Goal: Task Accomplishment & Management: Use online tool/utility

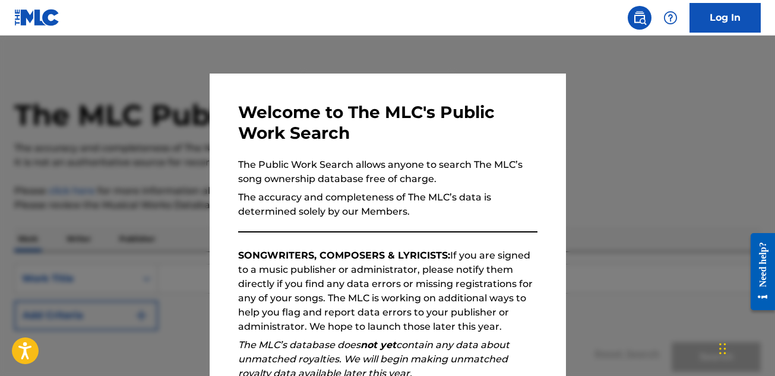
click at [609, 106] on div at bounding box center [387, 224] width 775 height 376
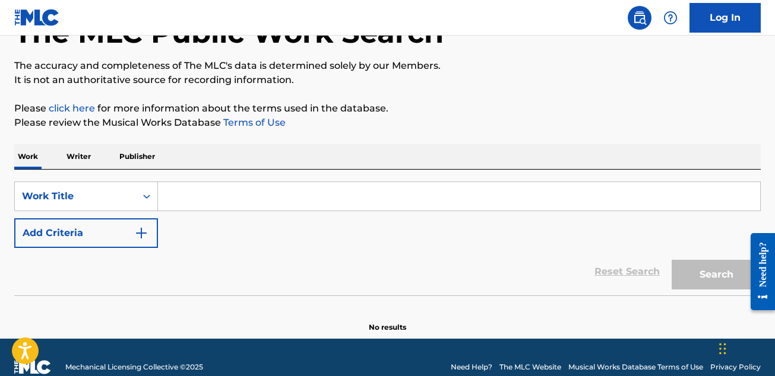
scroll to position [94, 0]
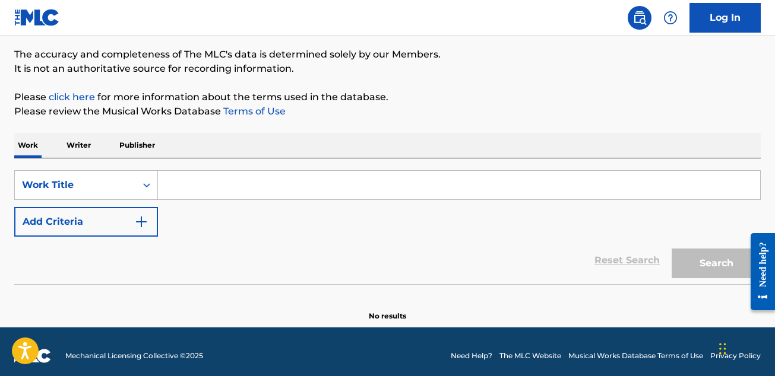
click at [200, 180] on input "Search Form" at bounding box center [459, 185] width 602 height 28
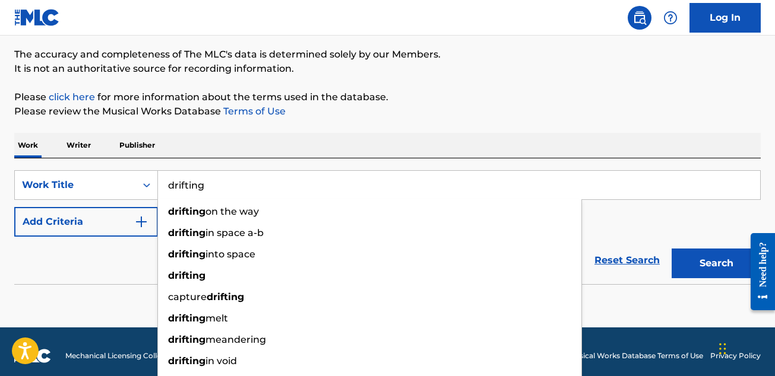
type input "drifting"
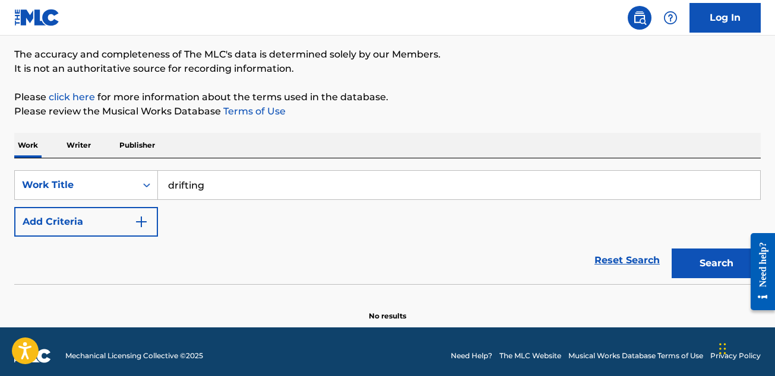
click at [78, 143] on p "Writer" at bounding box center [78, 145] width 31 height 25
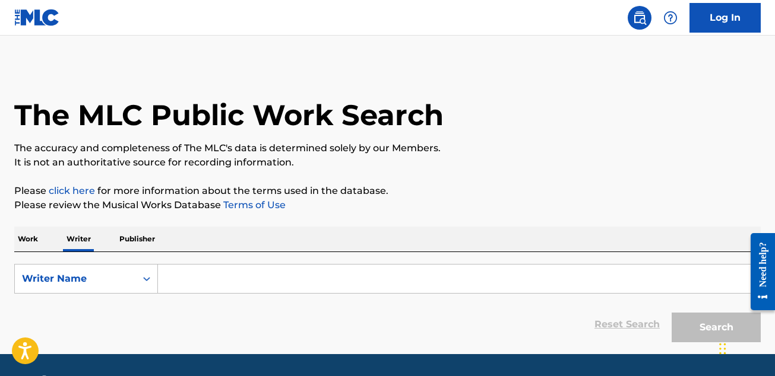
click at [235, 286] on input "Search Form" at bounding box center [459, 279] width 602 height 28
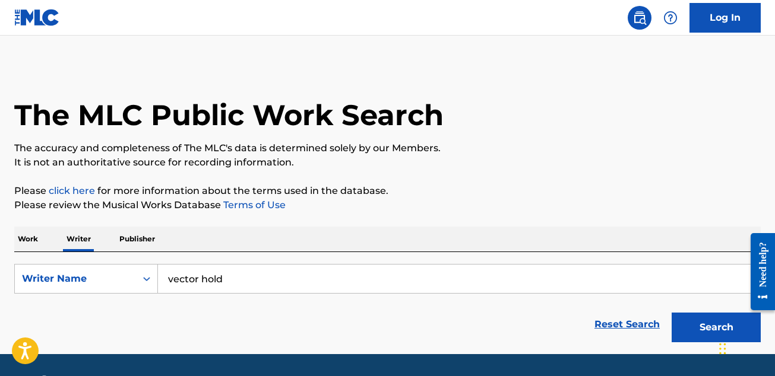
type input "vector hold"
click at [708, 330] on button "Search" at bounding box center [715, 328] width 89 height 30
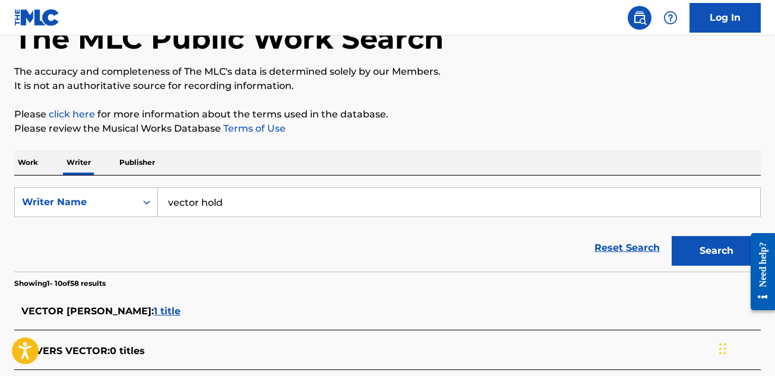
scroll to position [81, 0]
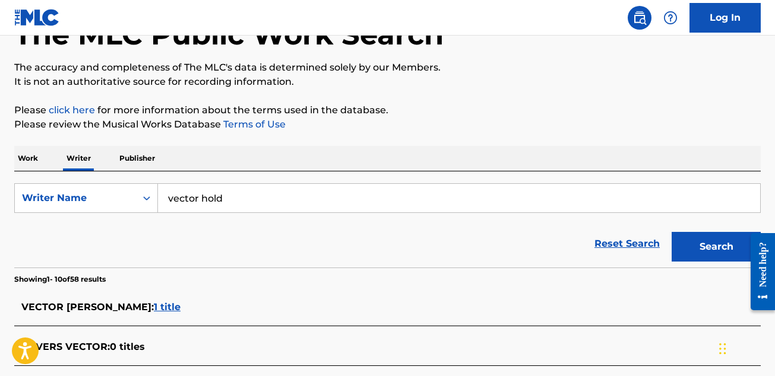
click at [29, 157] on p "Work" at bounding box center [27, 158] width 27 height 25
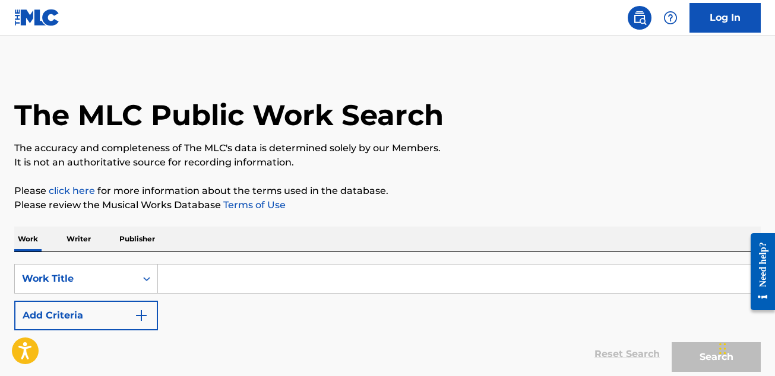
click at [132, 236] on p "Publisher" at bounding box center [137, 239] width 43 height 25
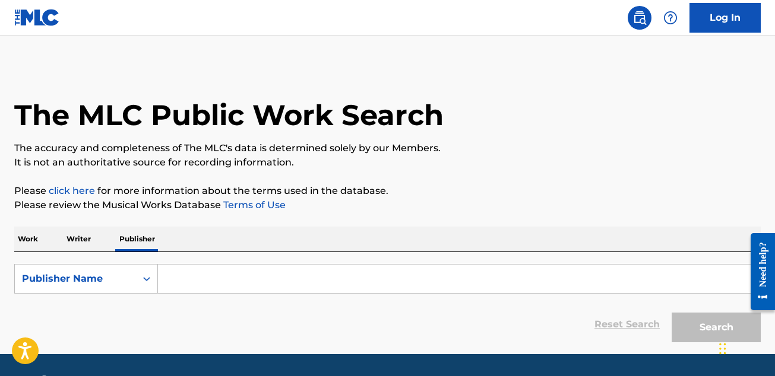
click at [273, 271] on input "Search Form" at bounding box center [459, 279] width 602 height 28
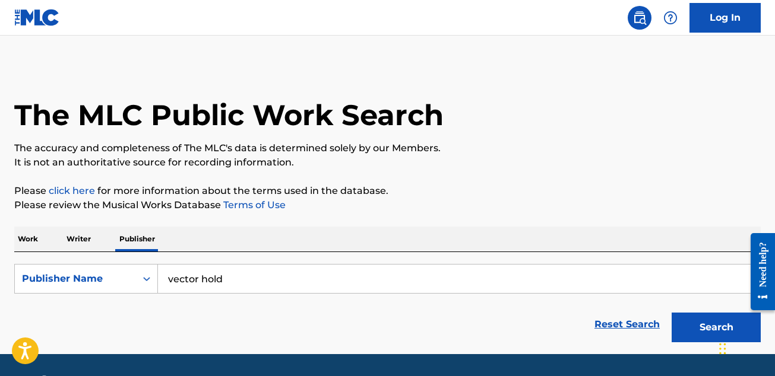
type input "vector hold"
click at [671, 313] on button "Search" at bounding box center [715, 328] width 89 height 30
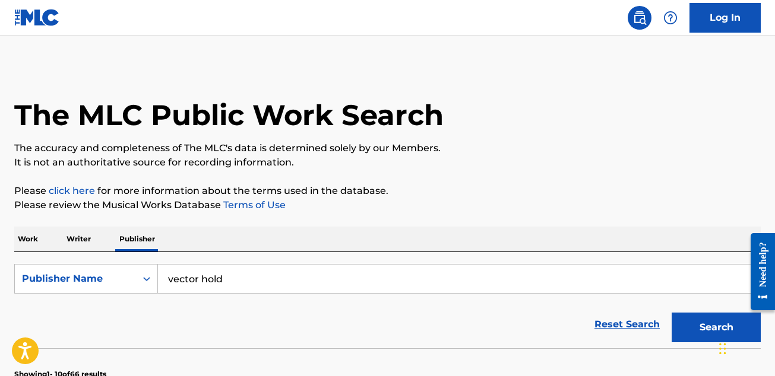
click at [22, 17] on img at bounding box center [37, 17] width 46 height 17
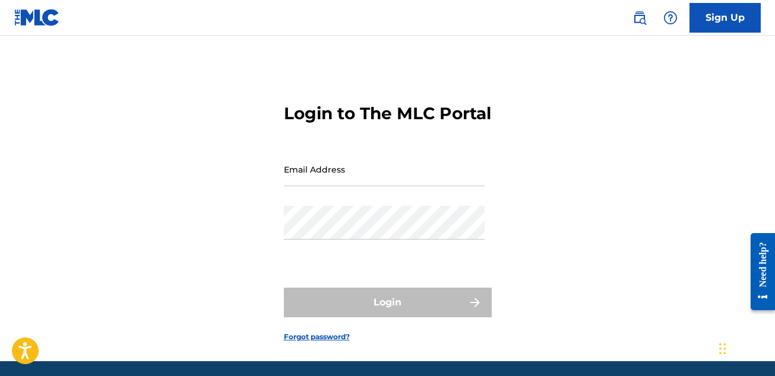
click at [417, 186] on input "Email Address" at bounding box center [384, 170] width 201 height 34
type input "[PERSON_NAME][EMAIL_ADDRESS][DOMAIN_NAME]"
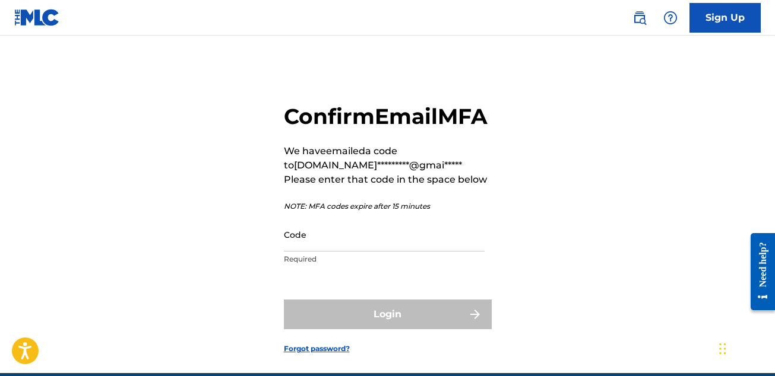
click at [346, 252] on input "Code" at bounding box center [384, 235] width 201 height 34
paste input "194825"
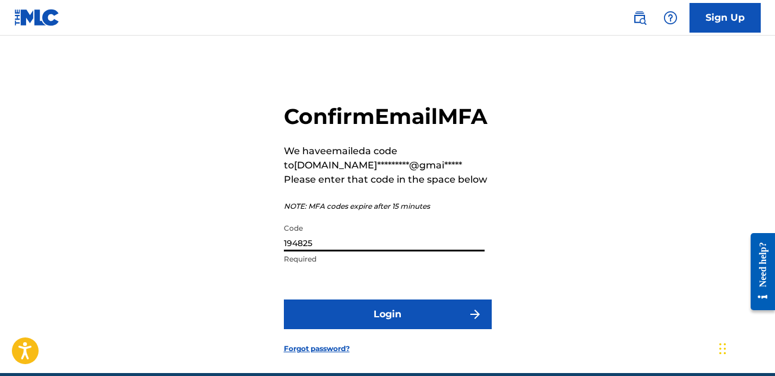
type input "194825"
click at [420, 330] on button "Login" at bounding box center [388, 315] width 208 height 30
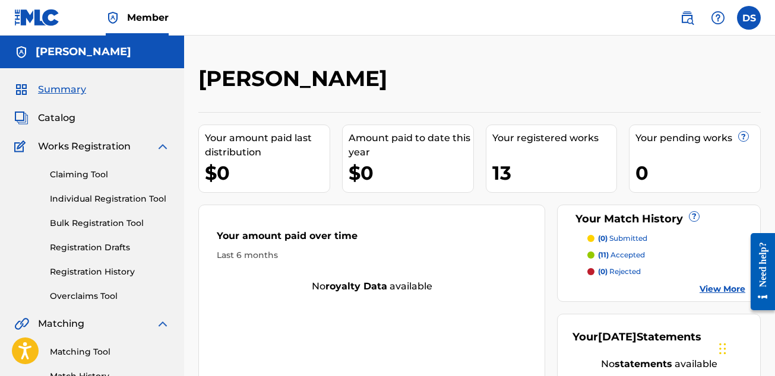
click at [67, 118] on span "Catalog" at bounding box center [56, 118] width 37 height 14
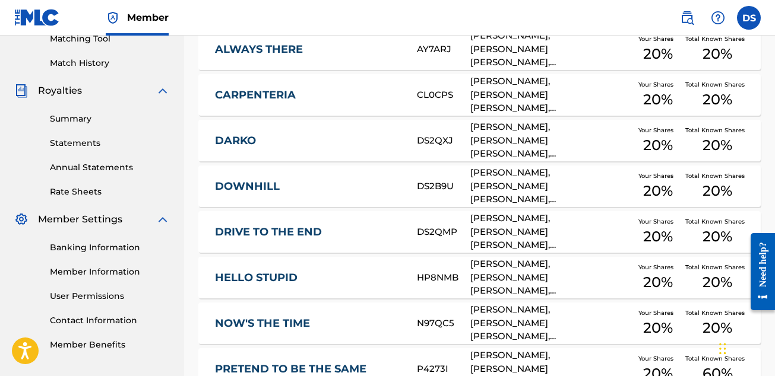
scroll to position [255, 0]
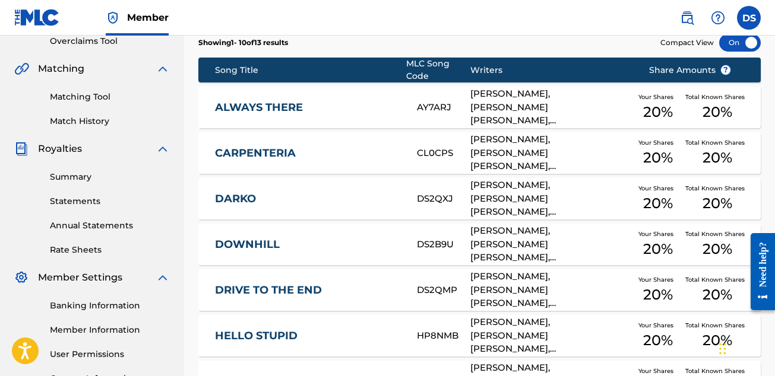
click at [96, 119] on link "Match History" at bounding box center [110, 121] width 120 height 12
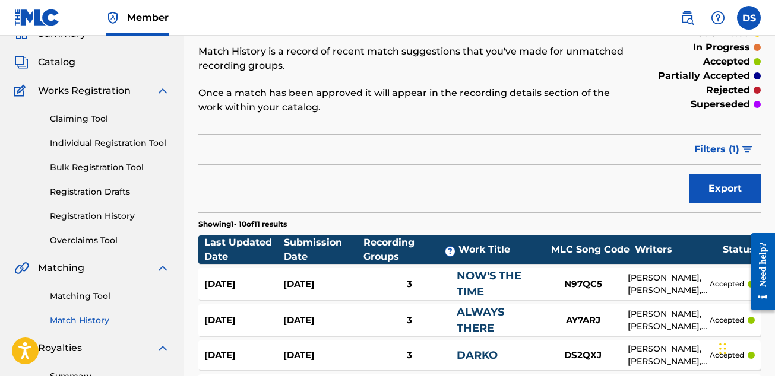
scroll to position [55, 0]
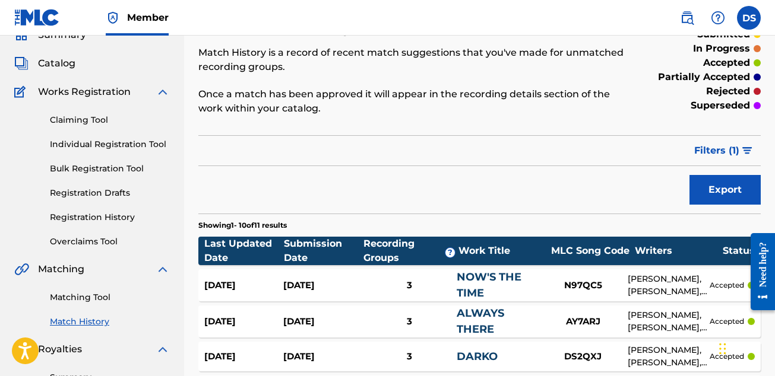
click at [77, 119] on link "Claiming Tool" at bounding box center [110, 120] width 120 height 12
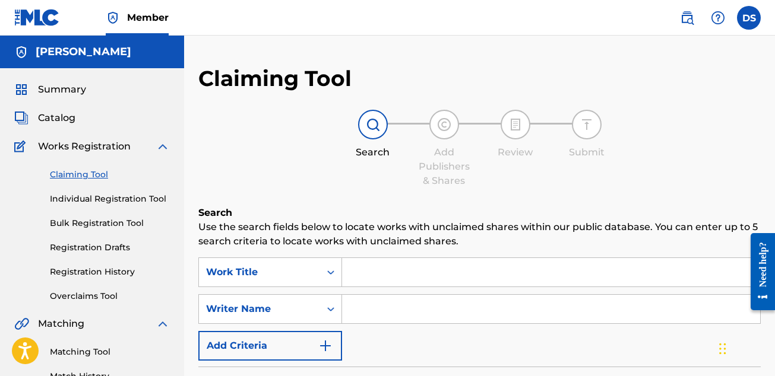
click at [65, 116] on span "Catalog" at bounding box center [56, 118] width 37 height 14
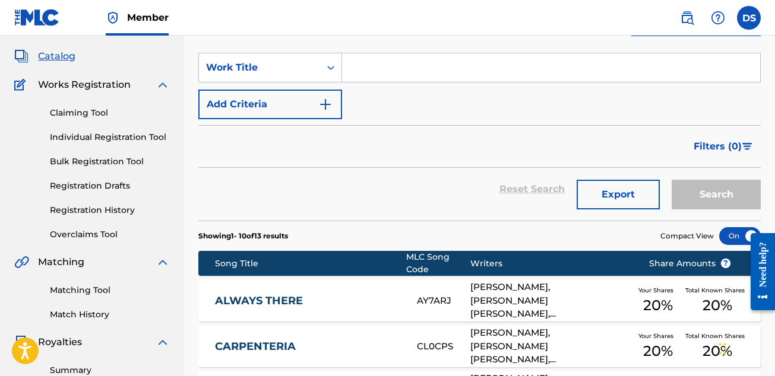
scroll to position [69, 0]
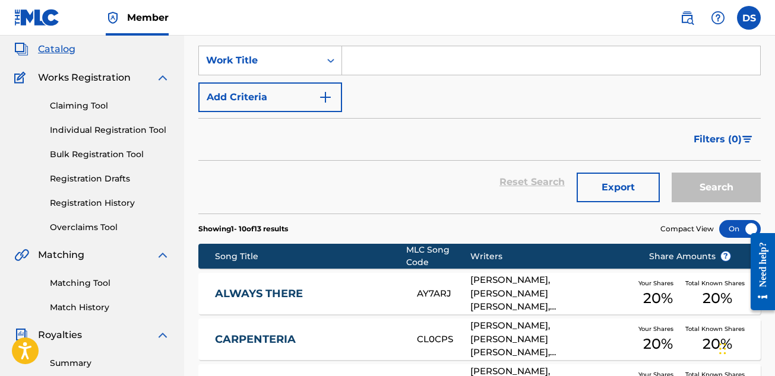
click at [75, 283] on link "Matching Tool" at bounding box center [110, 283] width 120 height 12
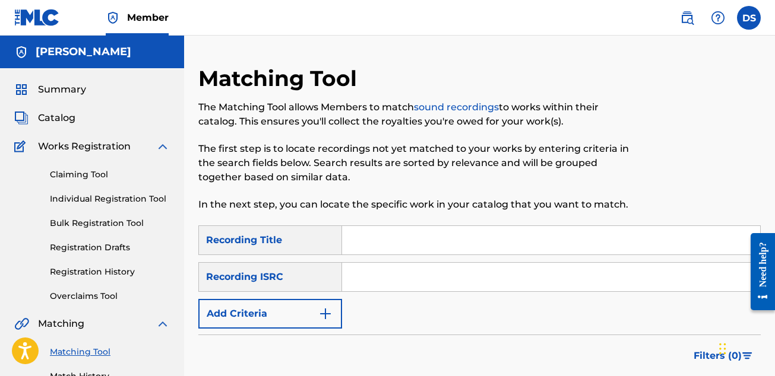
click at [392, 232] on input "Search Form" at bounding box center [551, 240] width 418 height 28
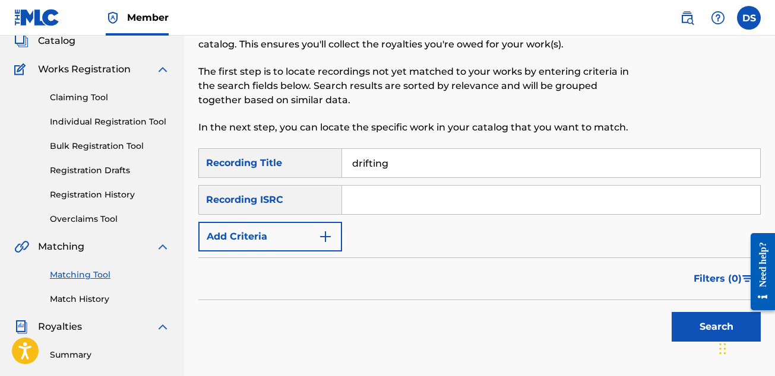
scroll to position [78, 0]
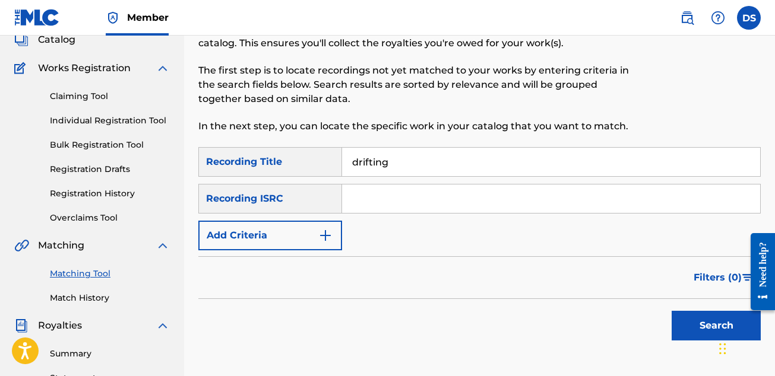
type input "drifting"
click at [676, 332] on button "Search" at bounding box center [715, 326] width 89 height 30
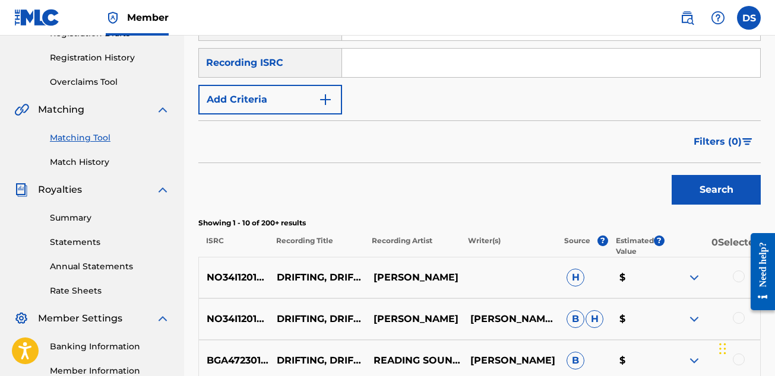
scroll to position [150, 0]
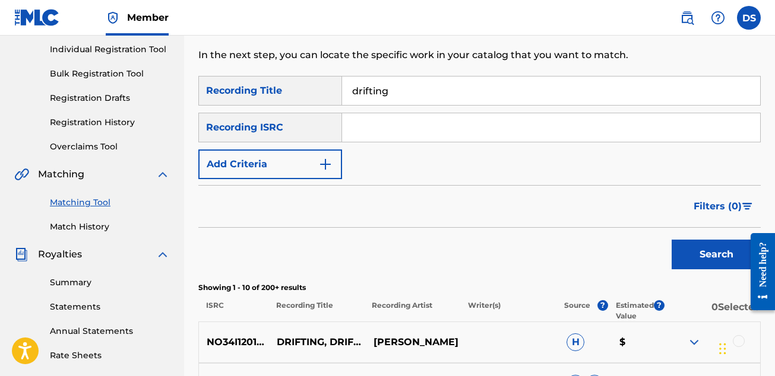
click at [297, 132] on div "Recording ISRC" at bounding box center [270, 128] width 144 height 30
click at [394, 126] on input "Search Form" at bounding box center [551, 127] width 418 height 28
paste input "SEYOK1522718"
type input "SEYOK1522718"
click at [688, 252] on button "Search" at bounding box center [715, 255] width 89 height 30
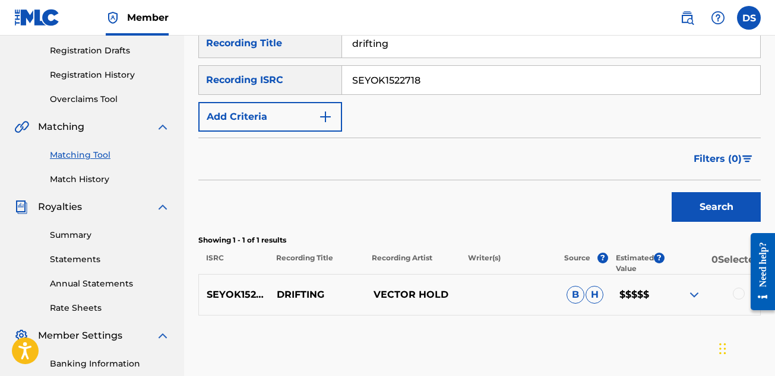
scroll to position [233, 0]
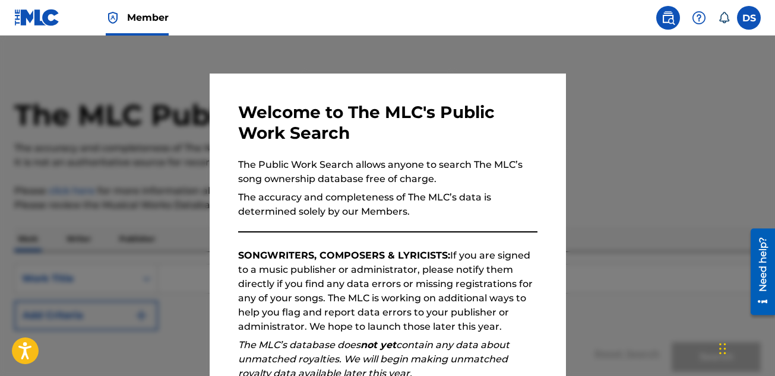
click at [181, 84] on div at bounding box center [387, 224] width 775 height 376
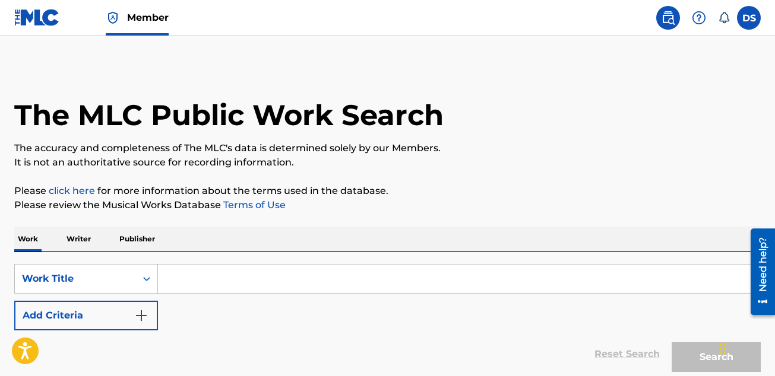
click at [26, 22] on img at bounding box center [37, 17] width 46 height 17
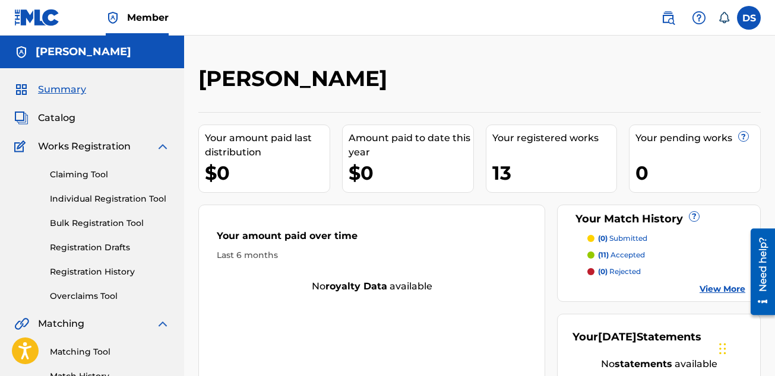
click at [56, 119] on span "Catalog" at bounding box center [56, 118] width 37 height 14
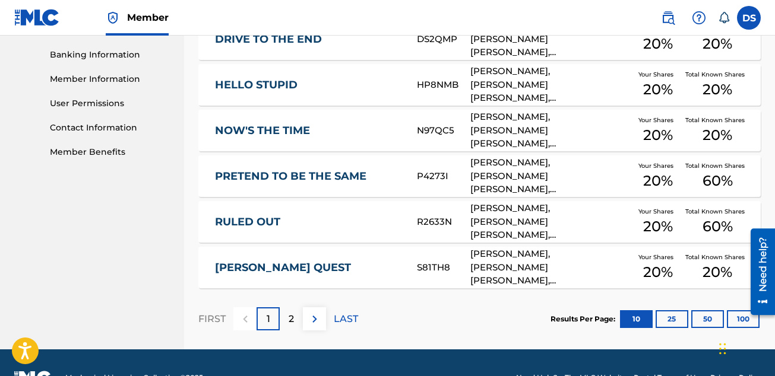
scroll to position [537, 0]
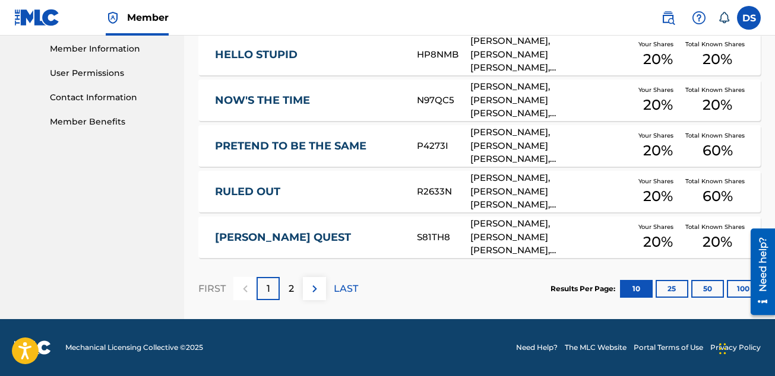
click at [370, 187] on link "RULED OUT" at bounding box center [308, 192] width 186 height 14
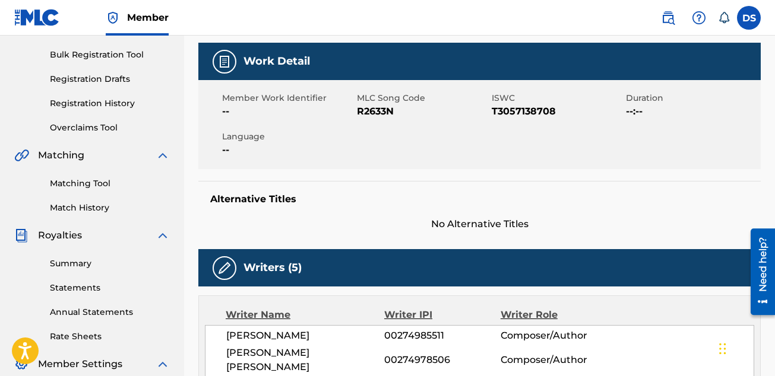
scroll to position [112, 0]
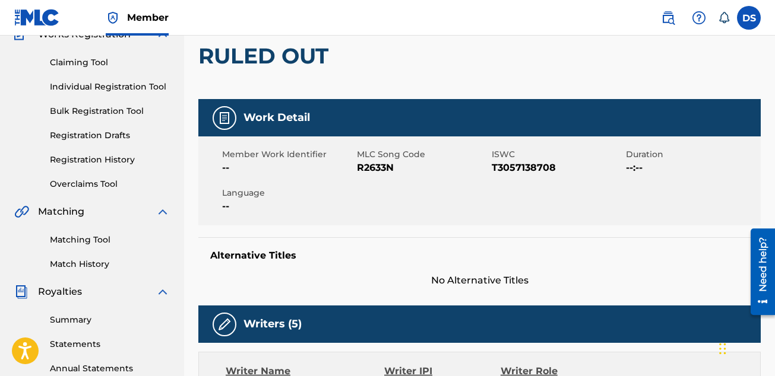
click at [93, 245] on link "Matching Tool" at bounding box center [110, 240] width 120 height 12
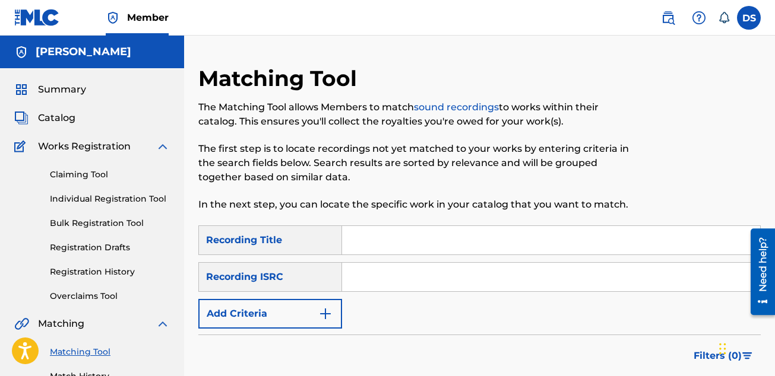
click at [406, 239] on input "Search Form" at bounding box center [551, 240] width 418 height 28
type input "ruled out"
paste input "USTN10323133"
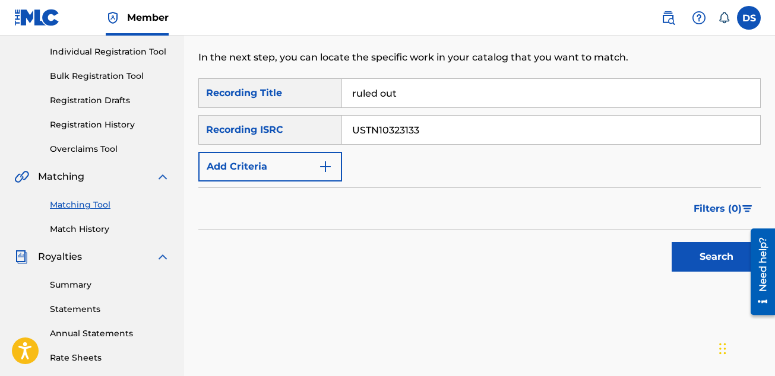
scroll to position [168, 0]
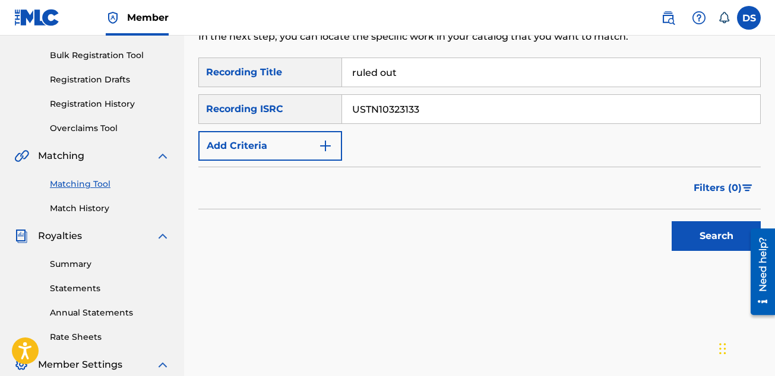
type input "USTN10323133"
click at [702, 244] on button "Search" at bounding box center [715, 236] width 89 height 30
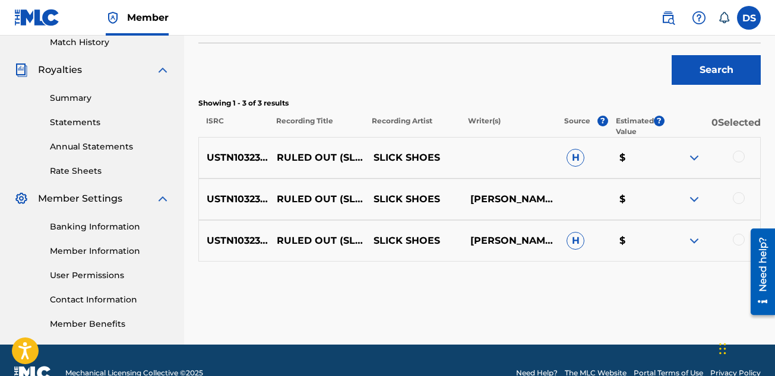
scroll to position [360, 0]
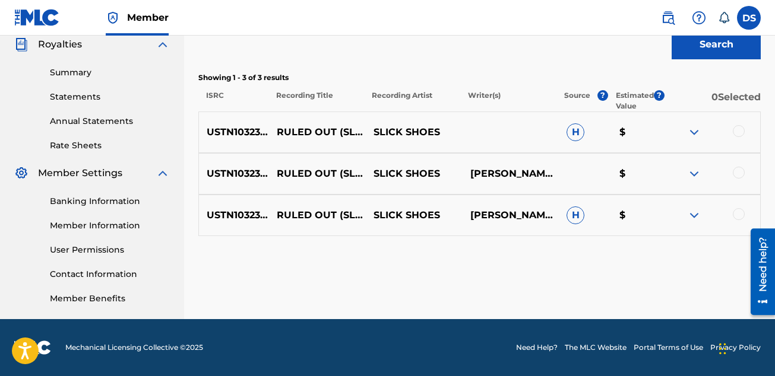
click at [738, 125] on div at bounding box center [739, 131] width 12 height 12
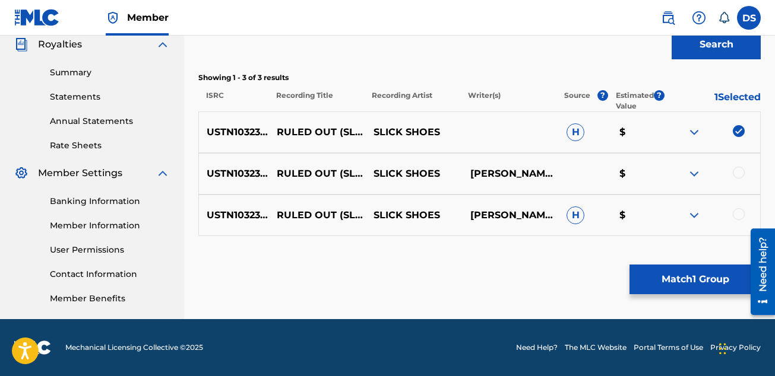
click at [737, 166] on div "USTN10323133 RULED OUT (SLICK SHOES GREATEST HITS ALBUM VERSION NEW) SLICK SHOE…" at bounding box center [479, 174] width 562 height 42
click at [737, 176] on div at bounding box center [739, 173] width 12 height 12
click at [737, 212] on div at bounding box center [739, 214] width 12 height 12
click at [684, 275] on button "Match 3 Groups" at bounding box center [694, 280] width 131 height 30
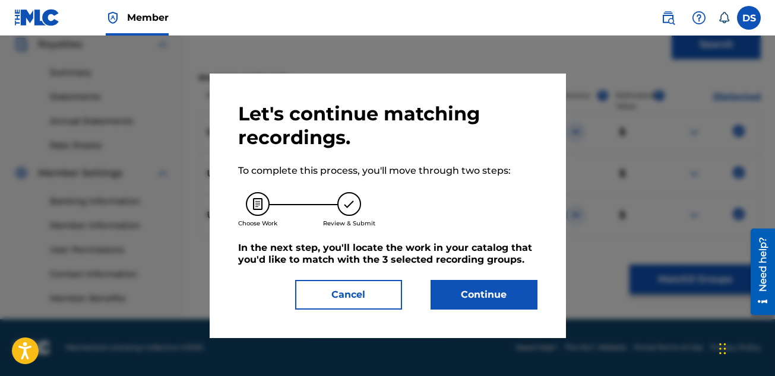
click at [480, 294] on button "Continue" at bounding box center [483, 295] width 107 height 30
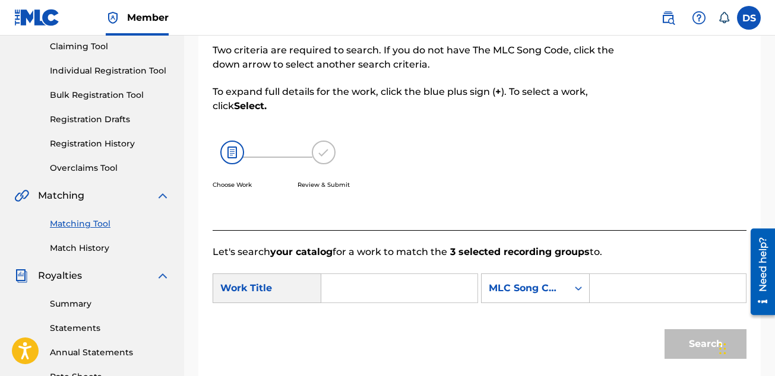
scroll to position [131, 0]
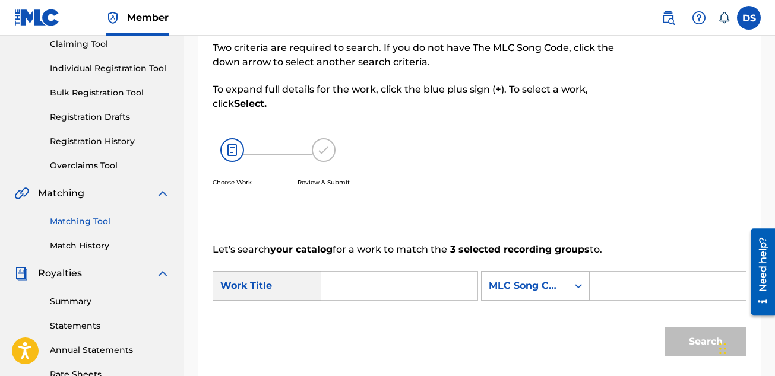
click at [366, 285] on input "Search Form" at bounding box center [399, 286] width 136 height 28
type input "ruled out"
paste input "R2633N"
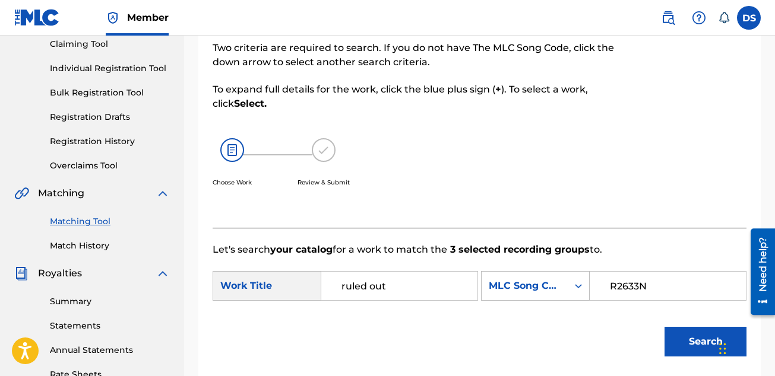
type input "R2633N"
click at [673, 340] on button "Search" at bounding box center [705, 342] width 82 height 30
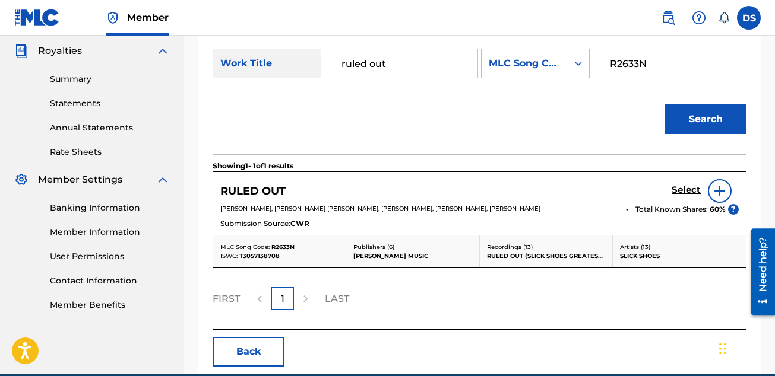
scroll to position [359, 0]
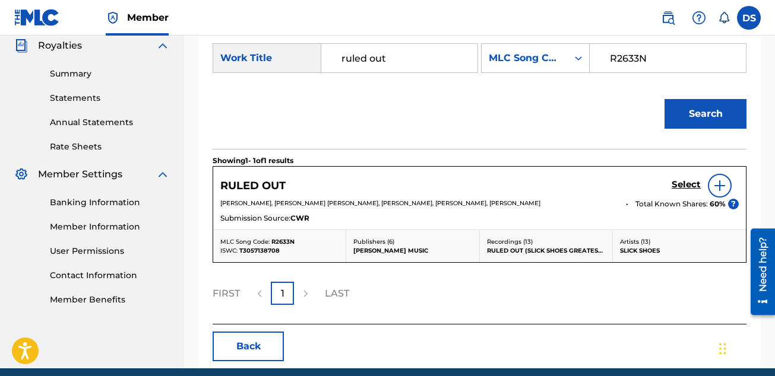
click at [685, 183] on h5 "Select" at bounding box center [685, 184] width 29 height 11
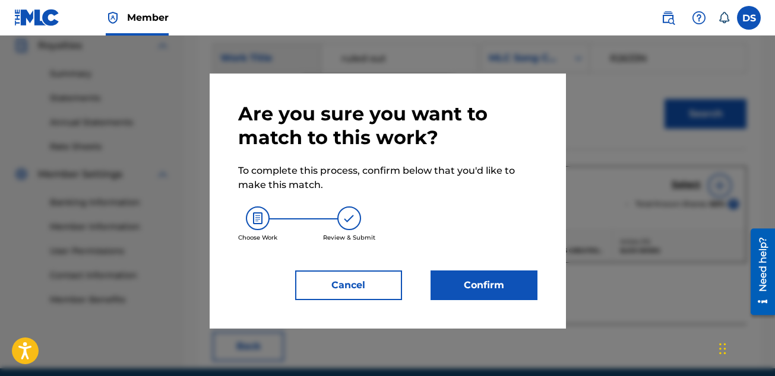
click at [491, 284] on button "Confirm" at bounding box center [483, 286] width 107 height 30
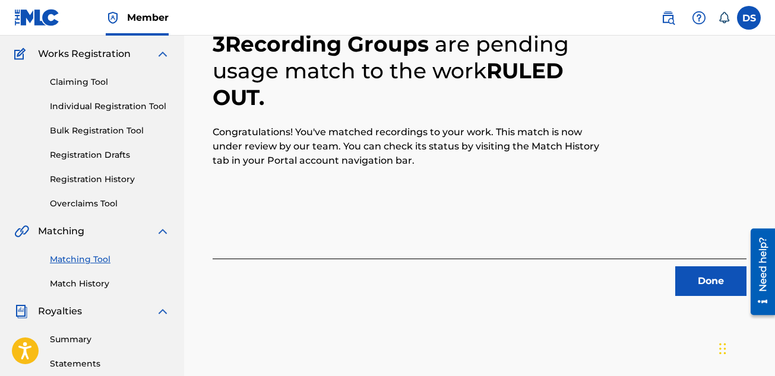
scroll to position [97, 0]
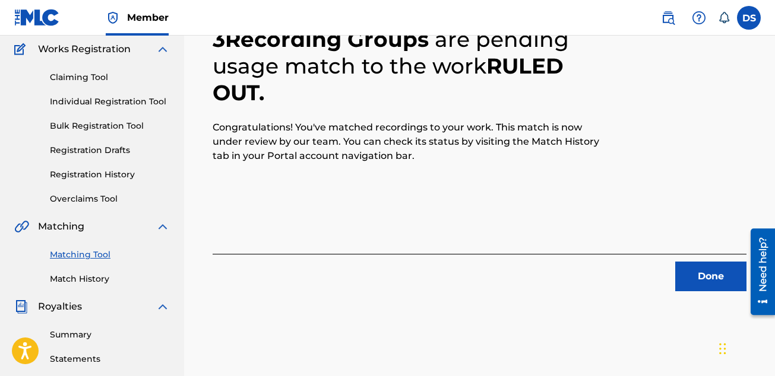
click at [704, 279] on button "Done" at bounding box center [710, 277] width 71 height 30
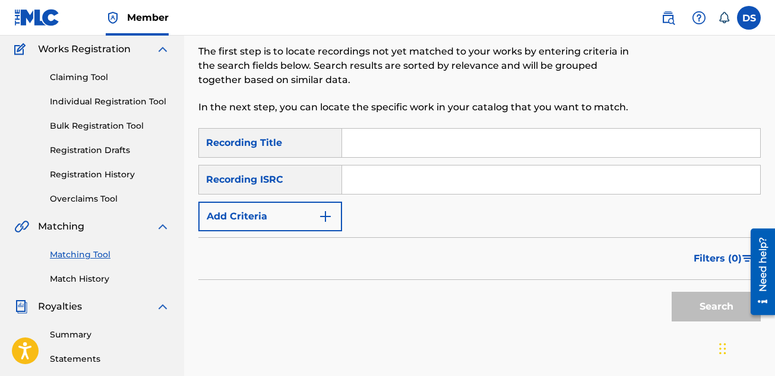
click at [397, 145] on input "Search Form" at bounding box center [551, 143] width 418 height 28
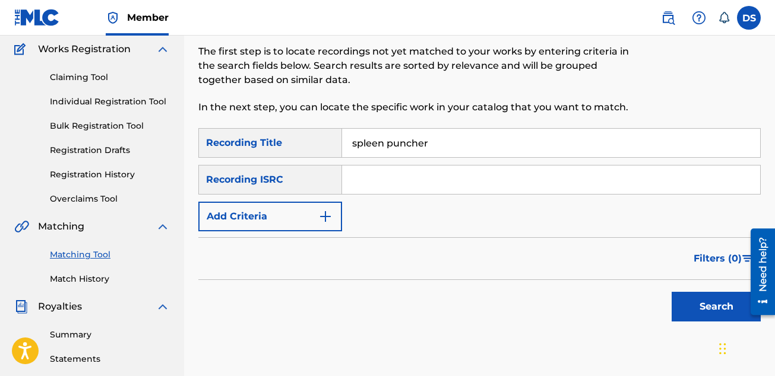
type input "spleen puncher"
paste input "USTN10323134"
type input "USTN10323134"
click at [717, 310] on button "Search" at bounding box center [715, 307] width 89 height 30
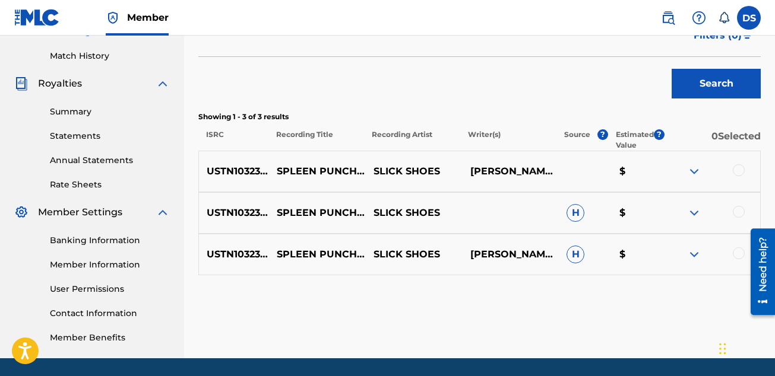
scroll to position [309, 0]
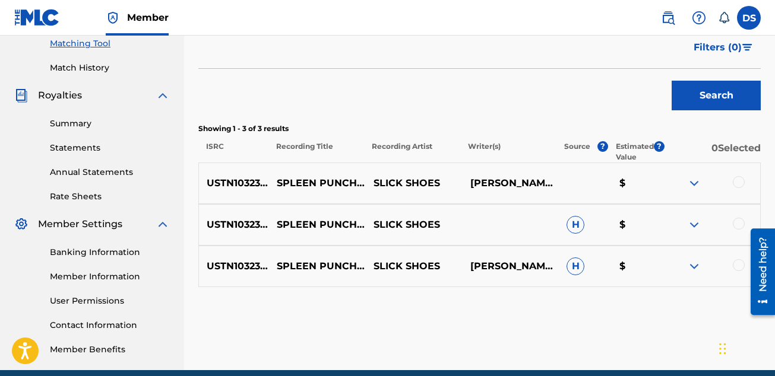
click at [738, 185] on div at bounding box center [739, 182] width 12 height 12
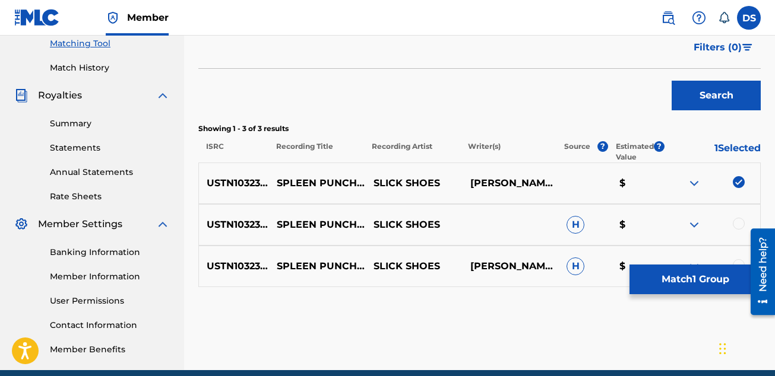
click at [738, 221] on div at bounding box center [739, 224] width 12 height 12
click at [737, 262] on div at bounding box center [739, 265] width 12 height 12
click at [688, 275] on button "Match 3 Groups" at bounding box center [694, 280] width 131 height 30
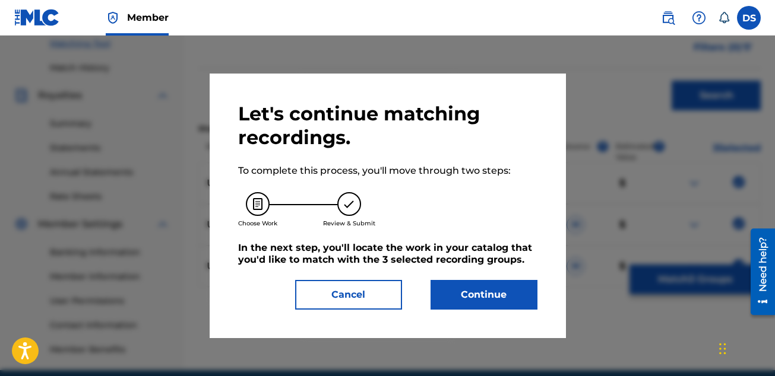
click at [496, 298] on button "Continue" at bounding box center [483, 295] width 107 height 30
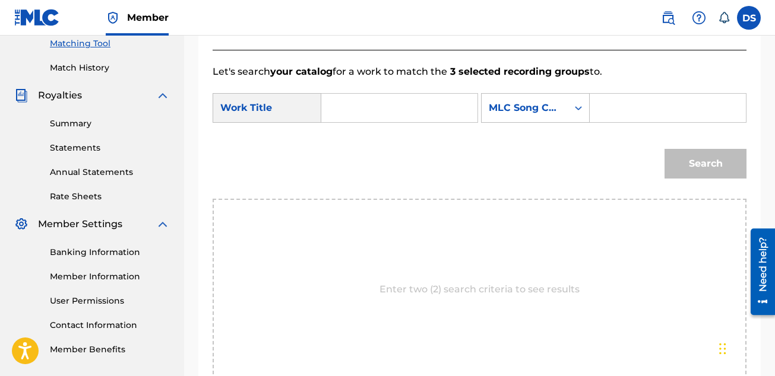
click at [383, 109] on input "Search Form" at bounding box center [399, 108] width 136 height 28
type input "spleen puncher"
paste input "S5850I"
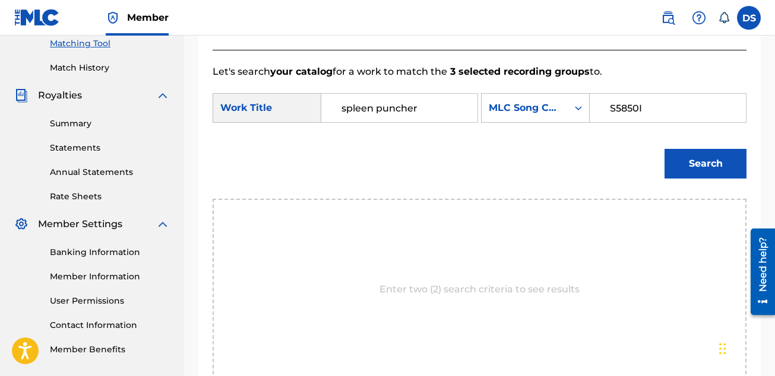
type input "S5850I"
click at [694, 163] on button "Search" at bounding box center [705, 164] width 82 height 30
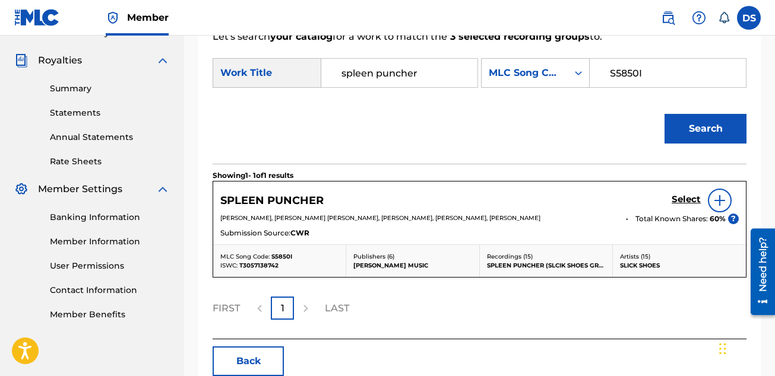
scroll to position [345, 0]
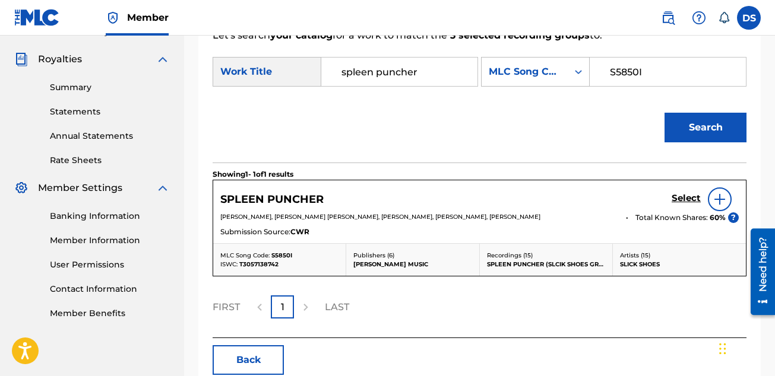
click at [682, 198] on h5 "Select" at bounding box center [685, 198] width 29 height 11
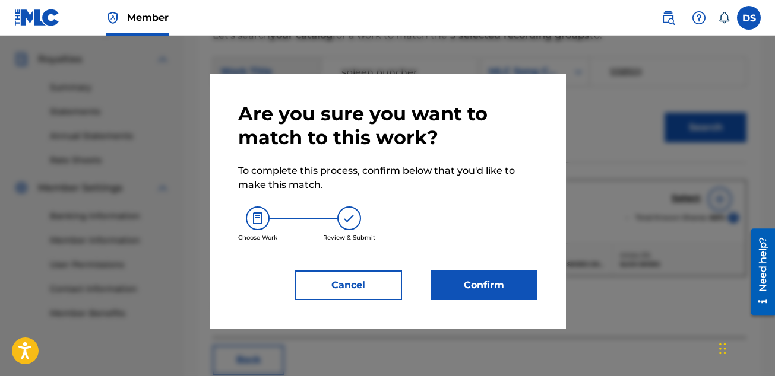
click at [486, 289] on button "Confirm" at bounding box center [483, 286] width 107 height 30
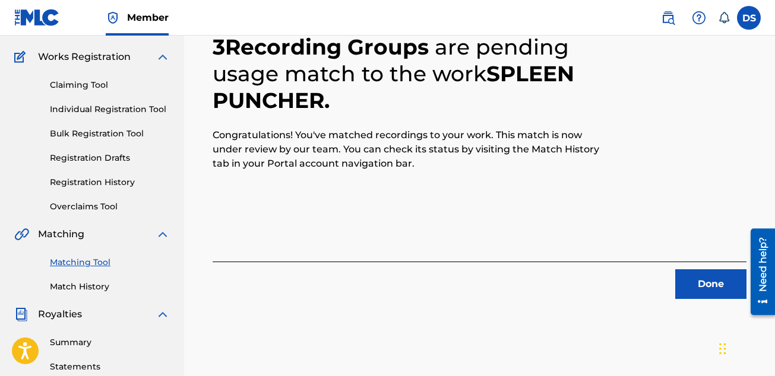
scroll to position [99, 0]
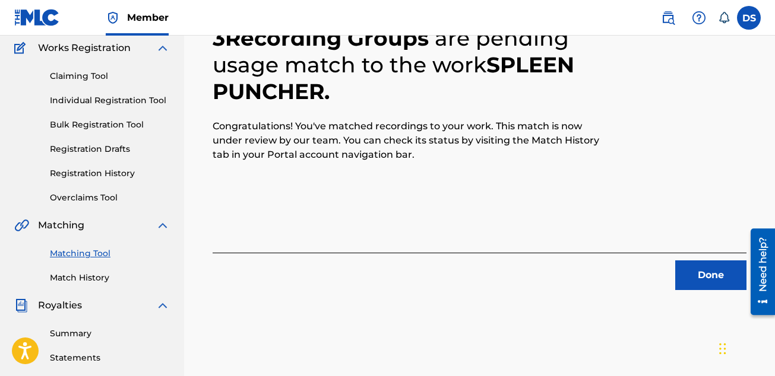
click at [713, 273] on button "Done" at bounding box center [710, 276] width 71 height 30
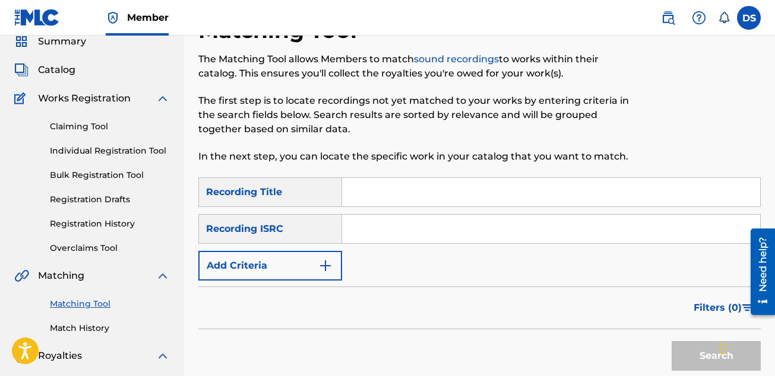
scroll to position [0, 0]
